Goal: Task Accomplishment & Management: Complete application form

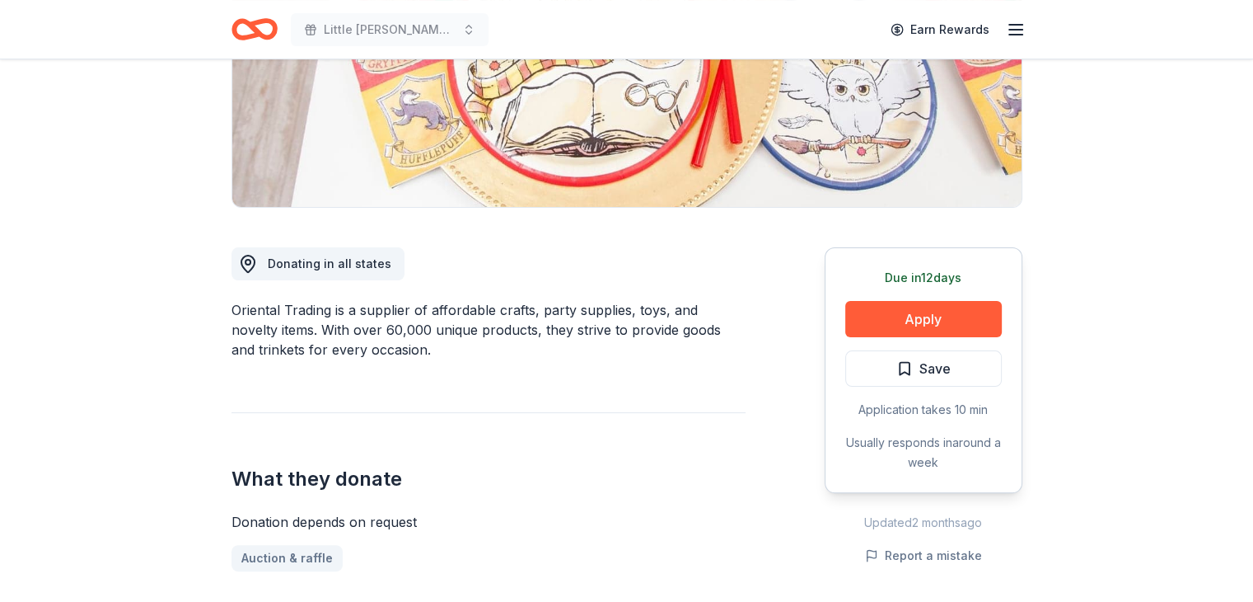
scroll to position [310, 0]
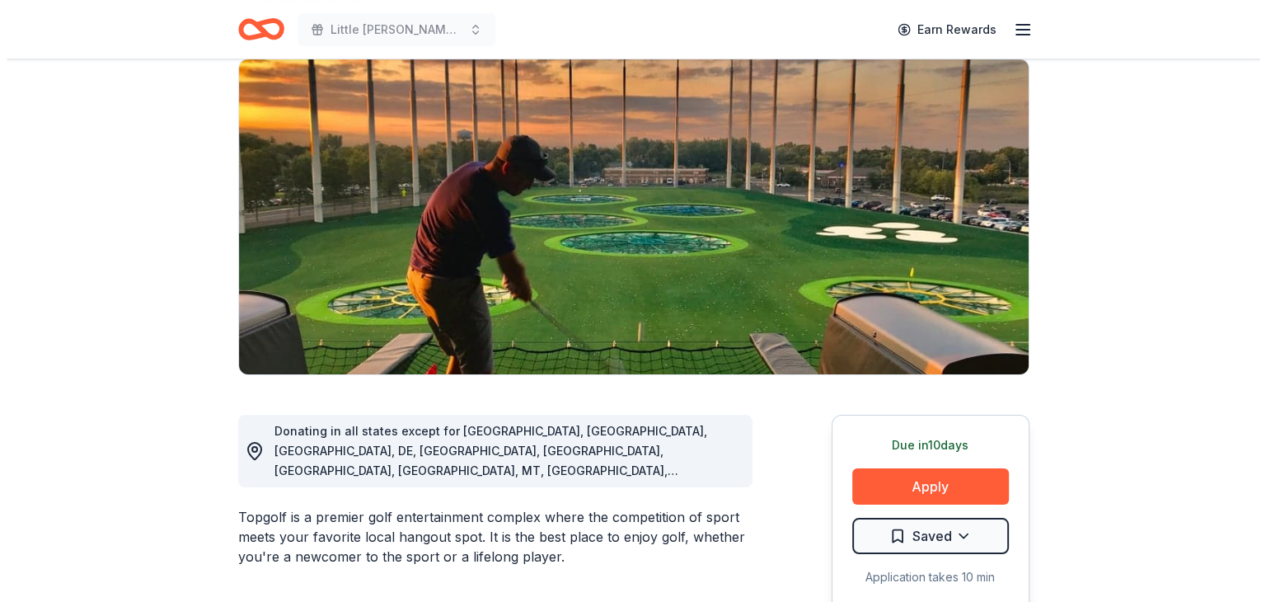
scroll to position [112, 0]
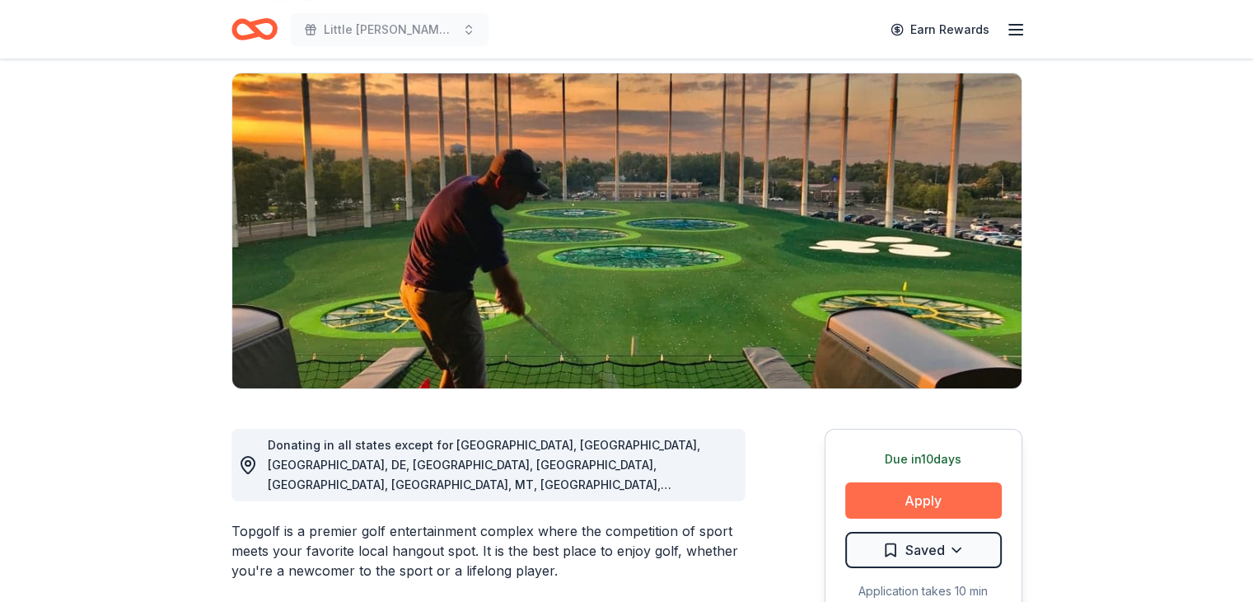
click at [934, 499] on button "Apply" at bounding box center [924, 500] width 157 height 36
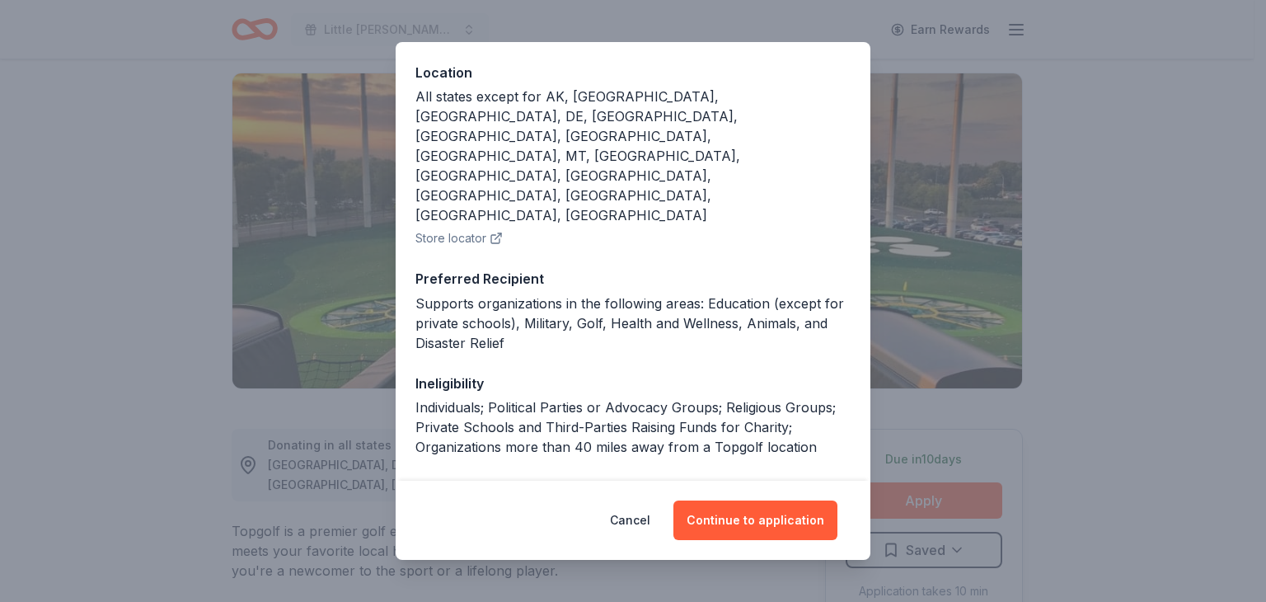
scroll to position [208, 0]
